Goal: Find specific page/section: Find specific page/section

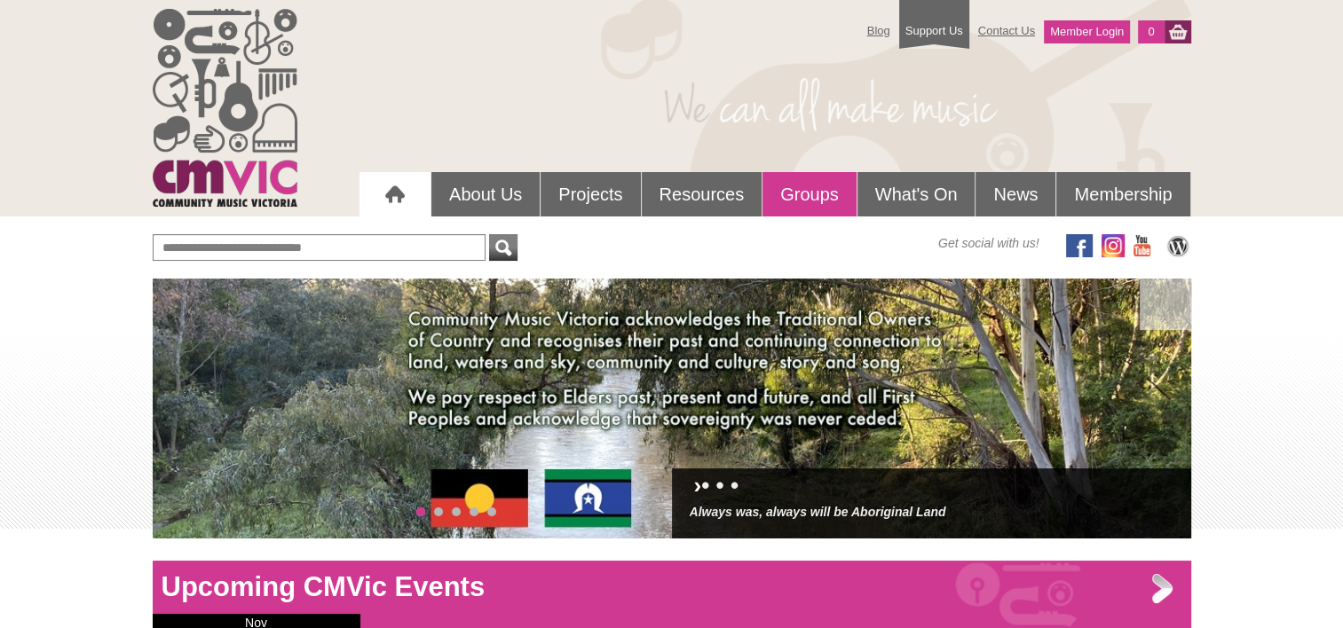
click at [826, 194] on link "Groups" at bounding box center [809, 194] width 94 height 44
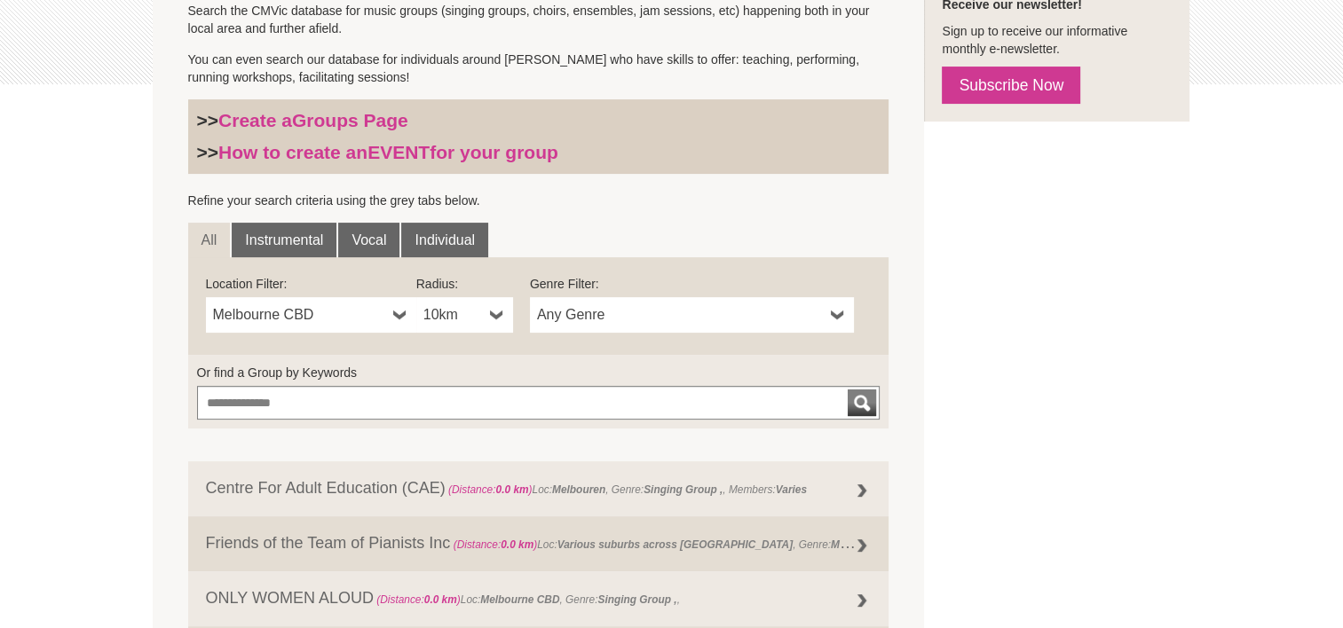
scroll to position [446, 0]
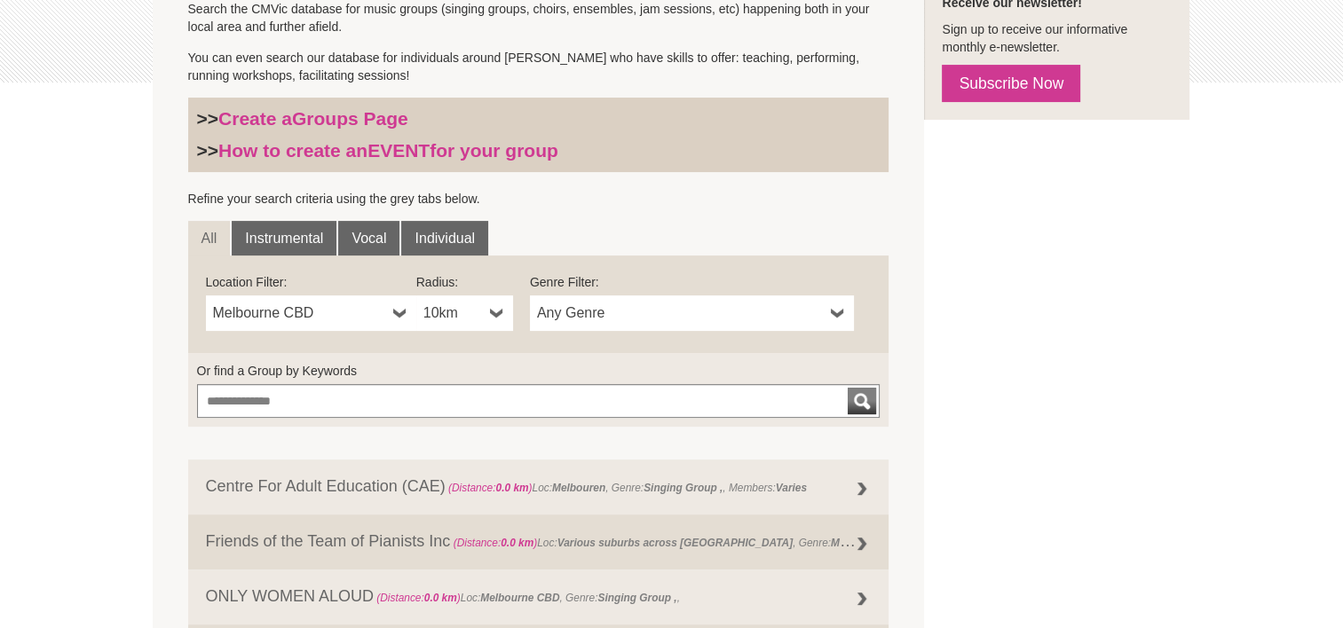
click at [399, 312] on b at bounding box center [400, 314] width 14 height 36
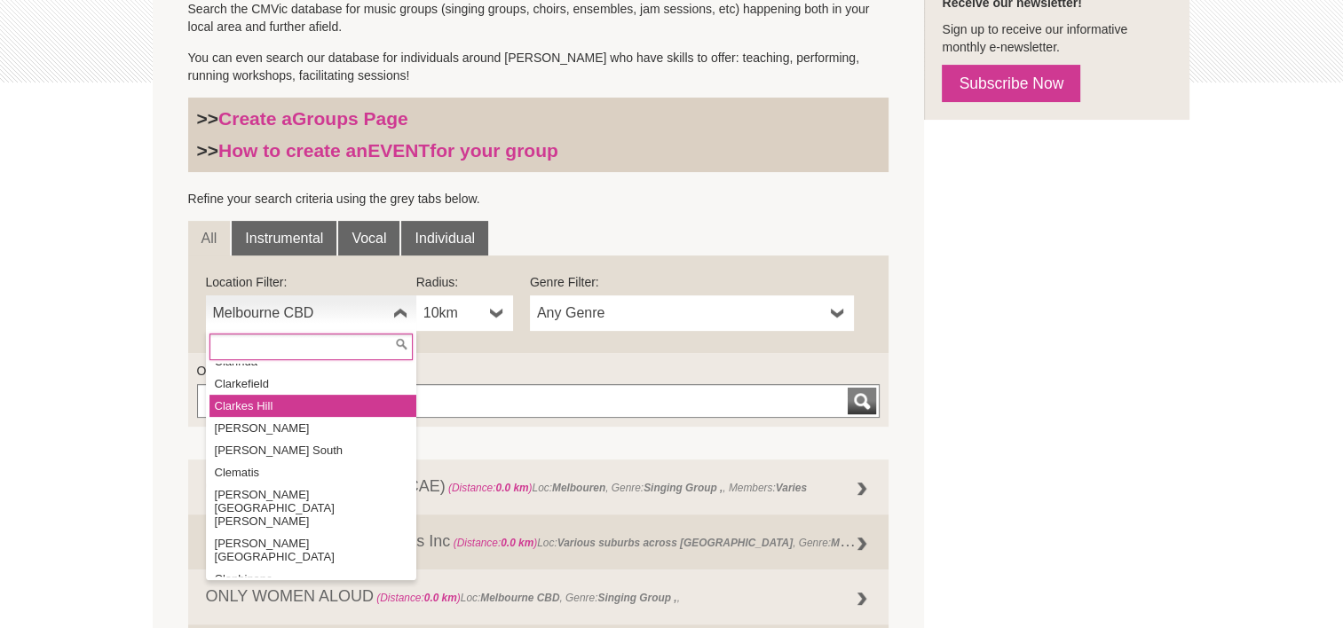
scroll to position [7434, 0]
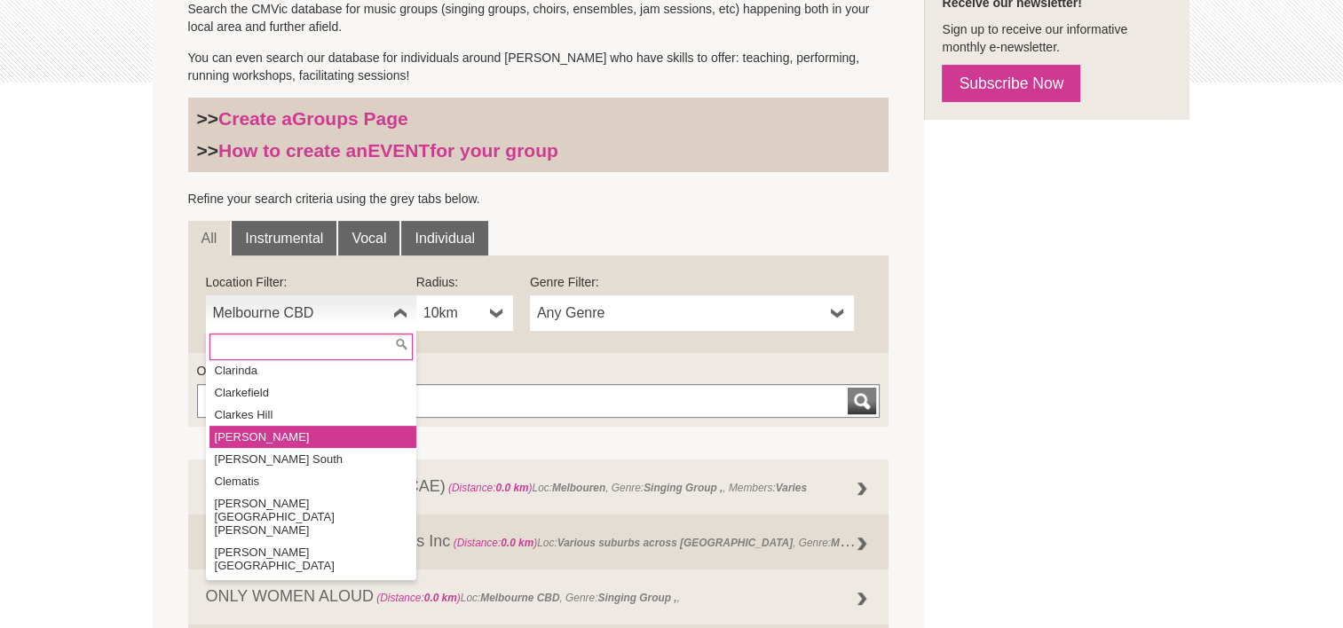
click at [359, 426] on li "Clayton" at bounding box center [312, 437] width 207 height 22
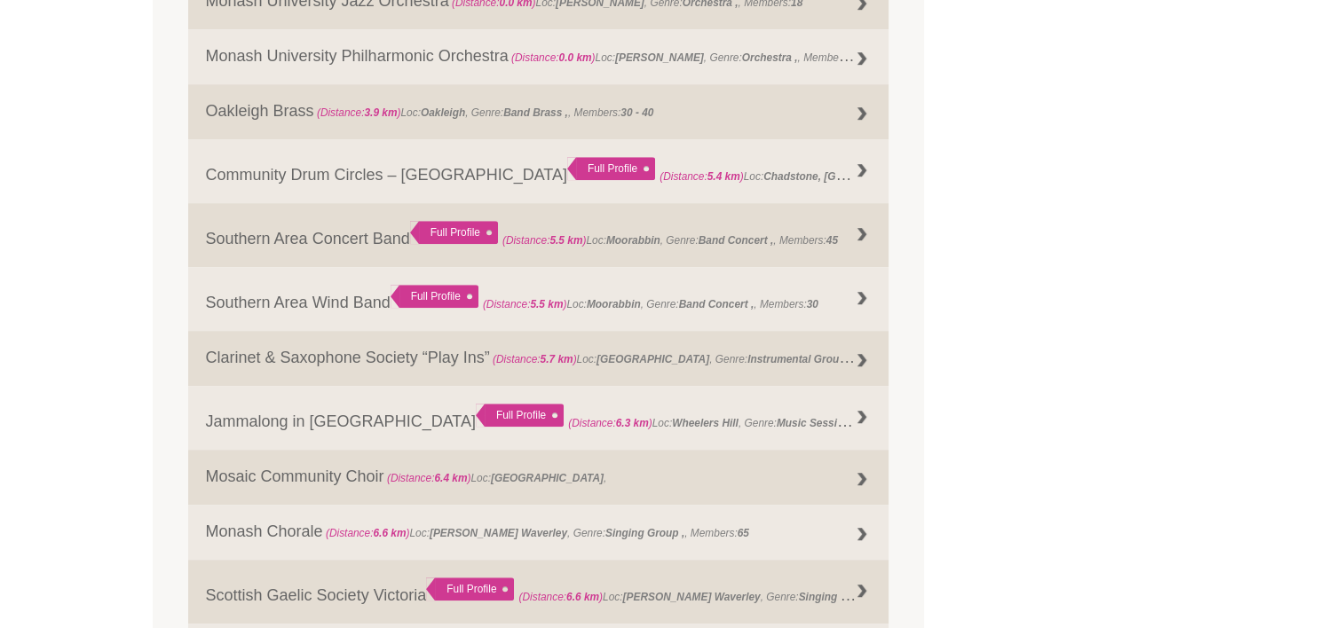
scroll to position [991, 0]
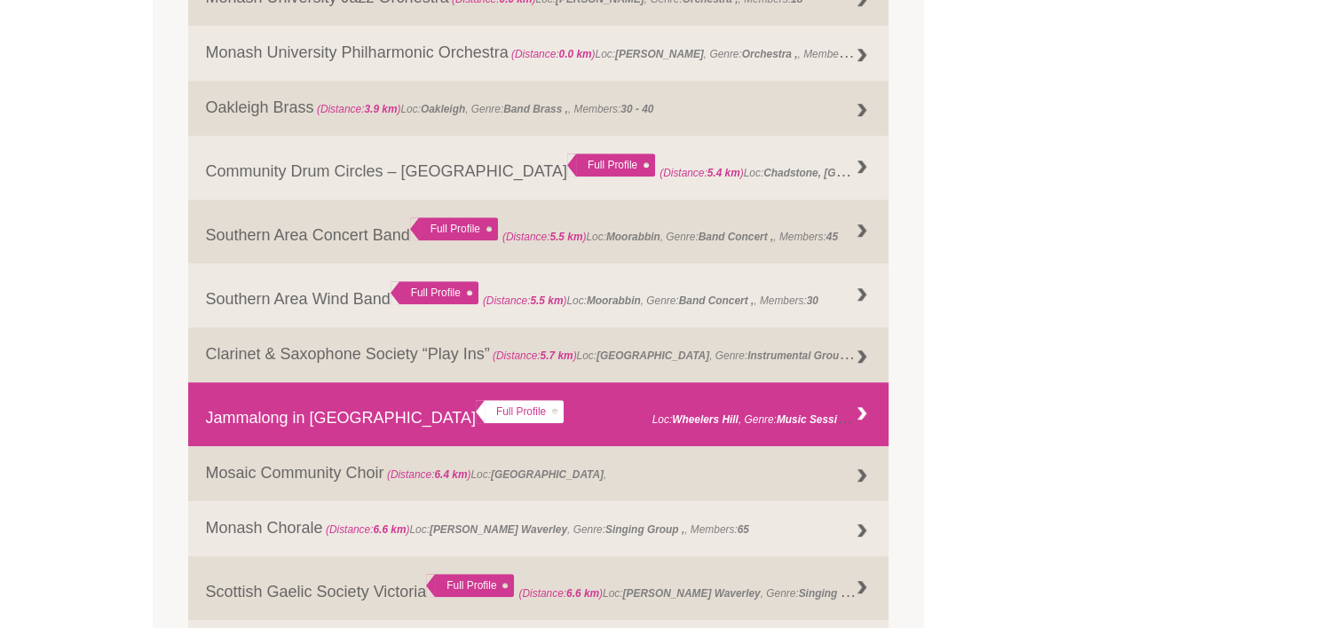
click at [336, 418] on link "Jammalong in Melbourne Full Profile (Distance: 6.3 km ) Loc: Wheelers Hill , Ge…" at bounding box center [538, 415] width 701 height 64
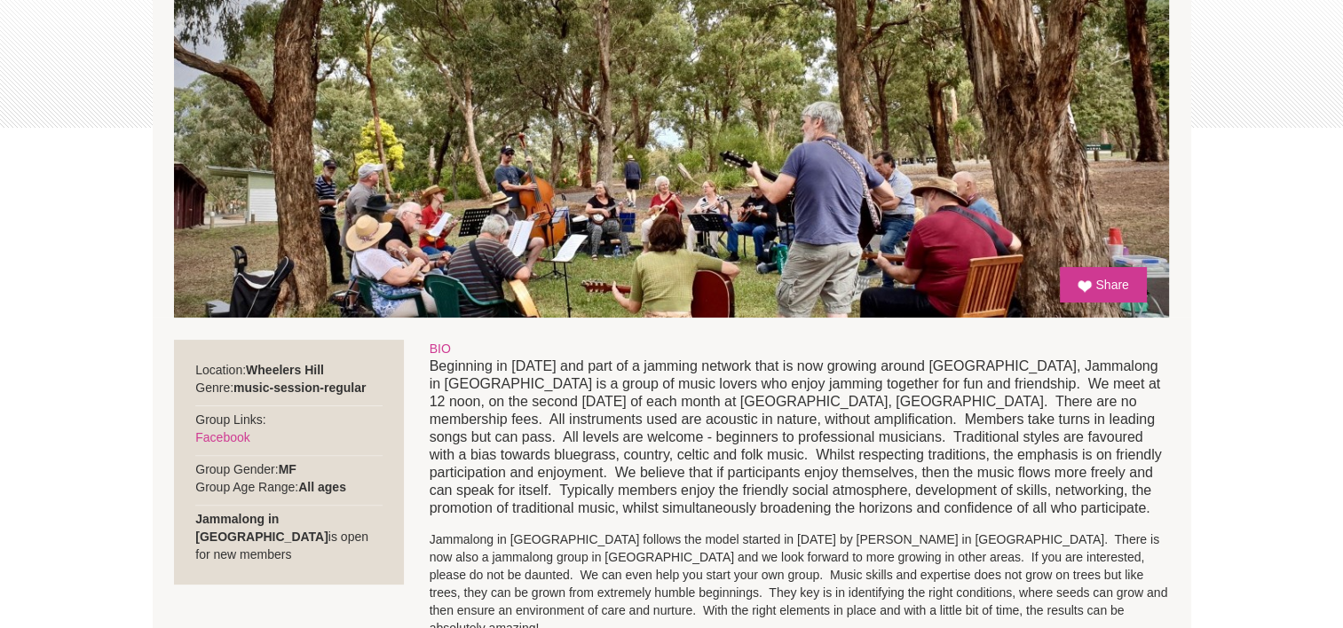
scroll to position [401, 0]
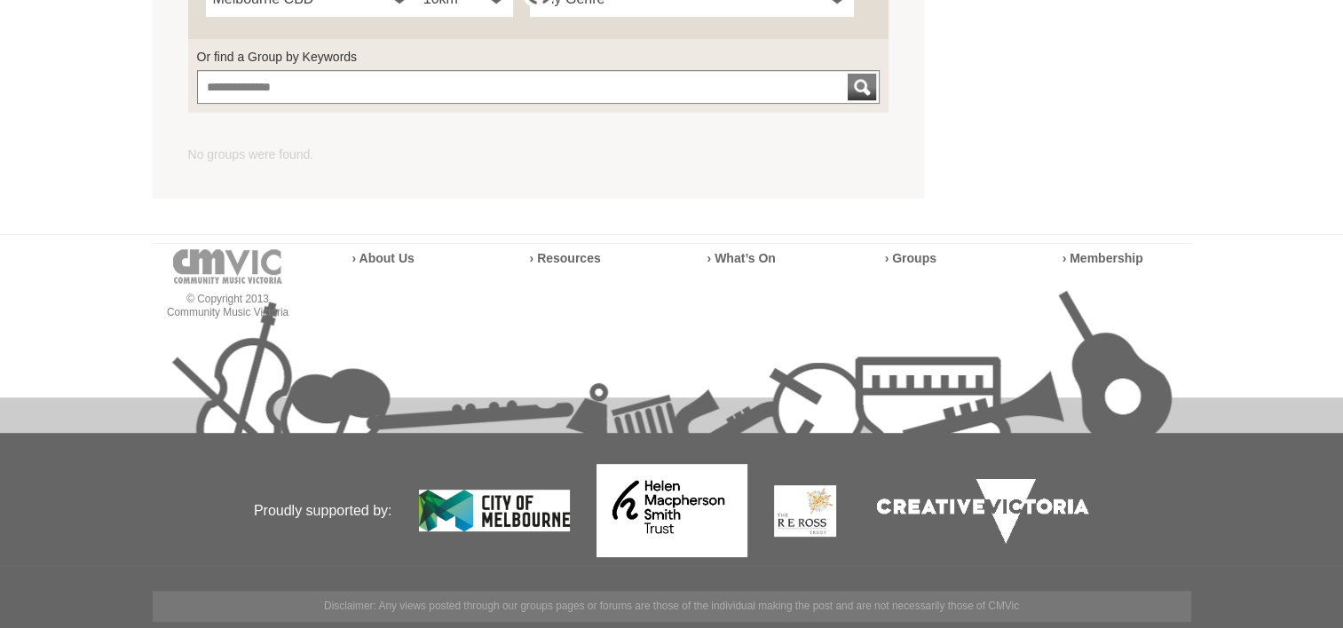
scroll to position [446, 0]
